Goal: Task Accomplishment & Management: Use online tool/utility

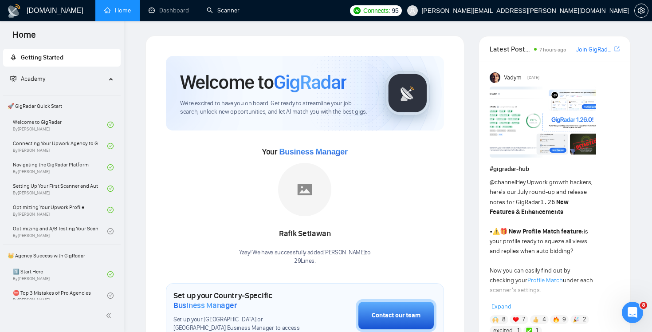
click at [212, 14] on link "Scanner" at bounding box center [223, 11] width 33 height 8
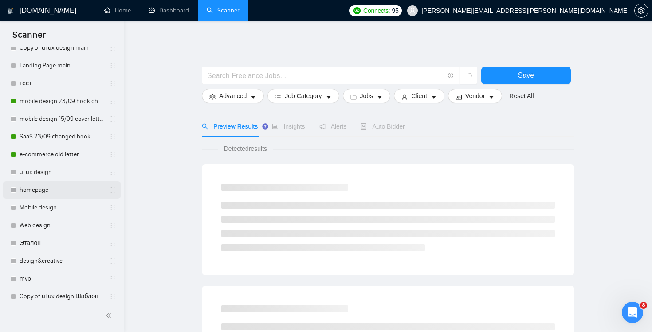
scroll to position [182, 0]
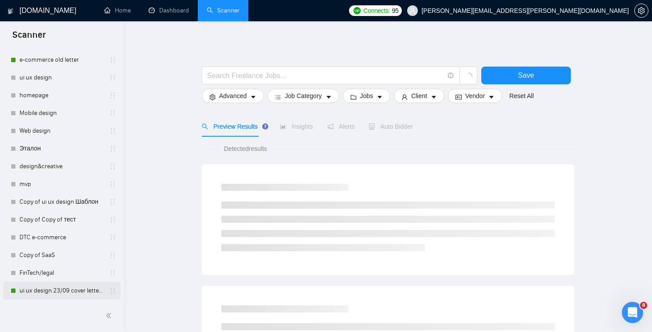
click at [30, 295] on link "ui ux design 23/09 cover letter changed & cases revised" at bounding box center [62, 291] width 84 height 18
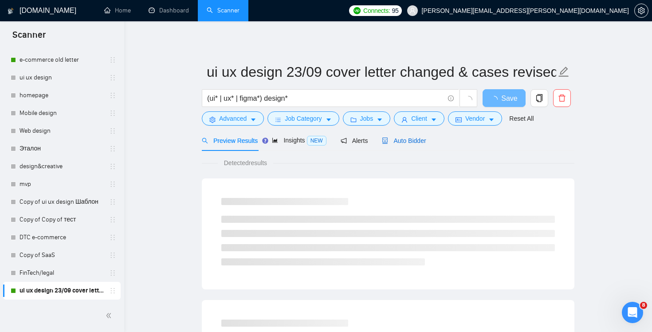
click at [414, 139] on span "Auto Bidder" at bounding box center [404, 140] width 44 height 7
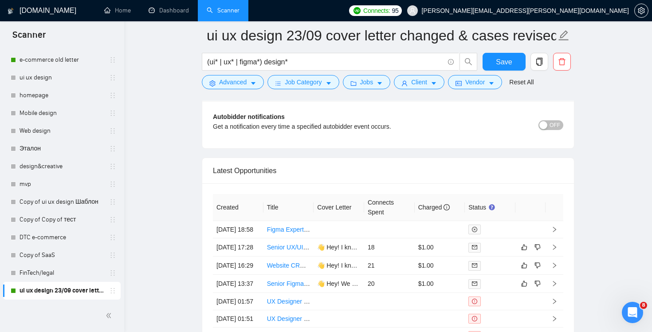
scroll to position [2261, 0]
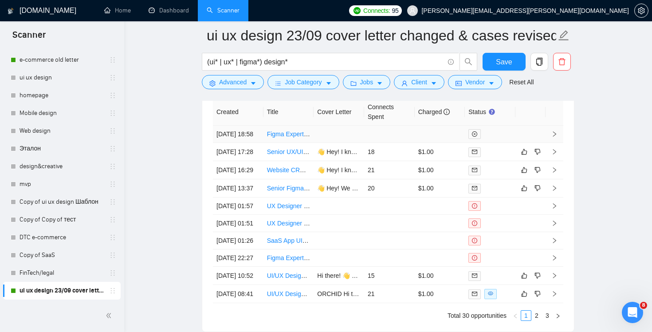
click at [416, 137] on td at bounding box center [440, 133] width 51 height 17
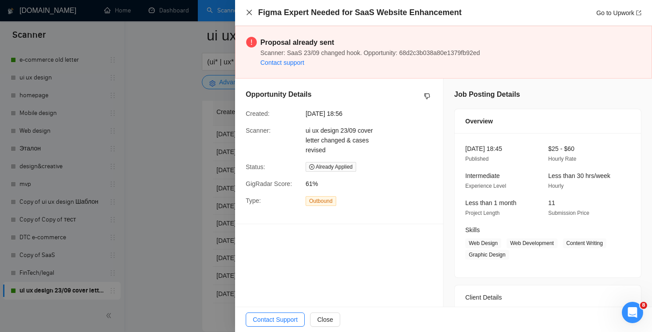
click at [251, 14] on icon "close" at bounding box center [249, 12] width 7 height 7
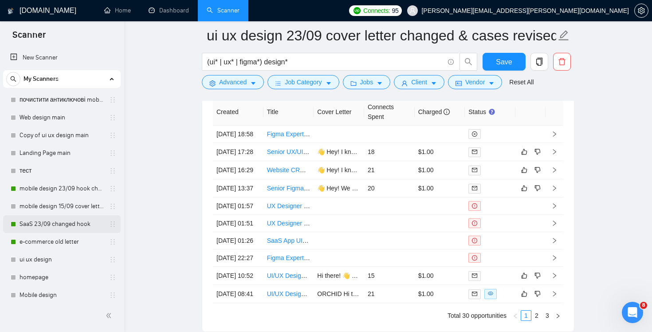
click at [53, 222] on link "SaaS 23/09 changed hook" at bounding box center [62, 224] width 84 height 18
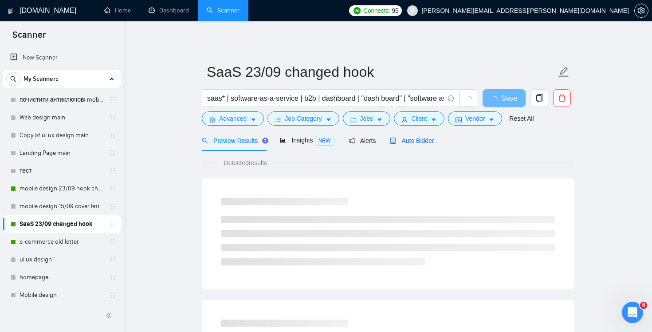
click at [420, 140] on span "Auto Bidder" at bounding box center [412, 140] width 44 height 7
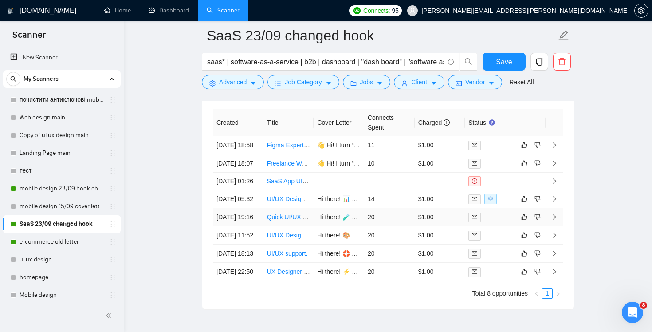
scroll to position [2208, 0]
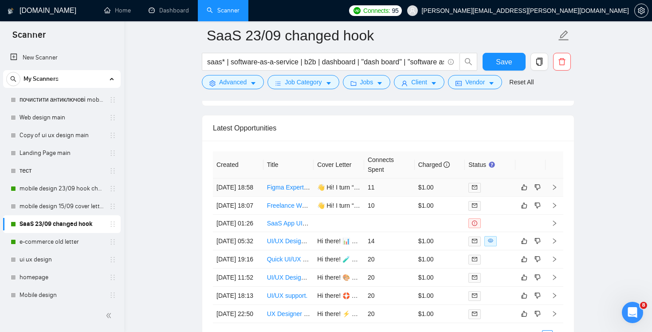
click at [394, 196] on td "11" at bounding box center [389, 187] width 51 height 18
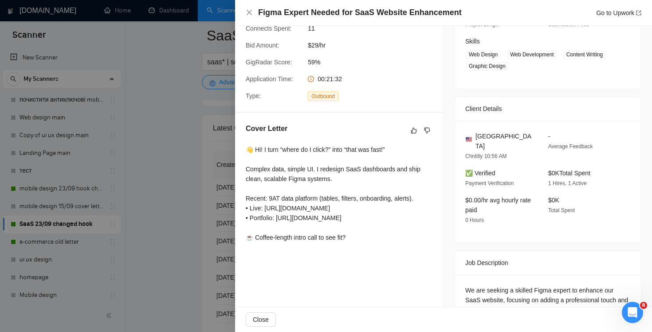
scroll to position [187, 0]
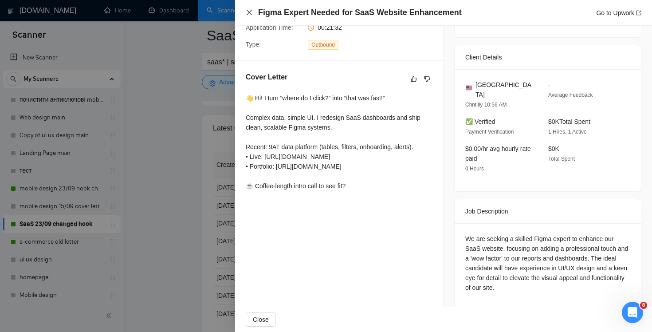
click at [251, 12] on icon "close" at bounding box center [249, 12] width 7 height 7
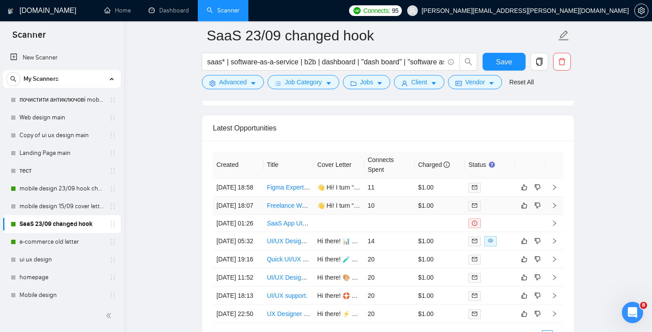
click at [386, 215] on td "10" at bounding box center [389, 205] width 51 height 18
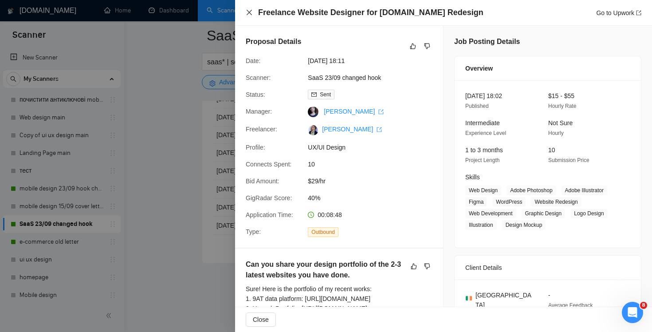
click at [249, 10] on icon "close" at bounding box center [249, 12] width 7 height 7
